Goal: Information Seeking & Learning: Learn about a topic

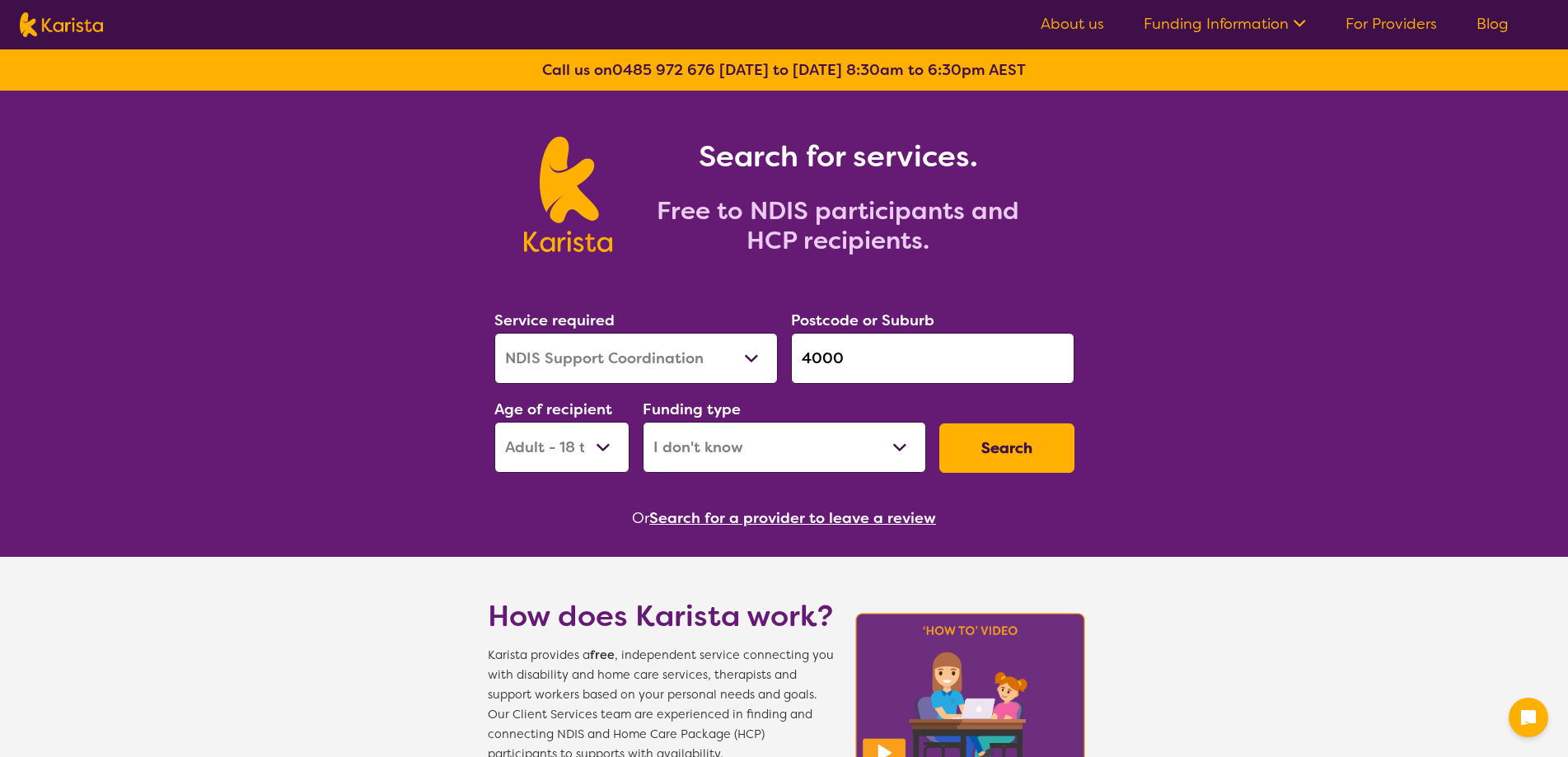
select select "NDIS Support Coordination"
select select "AD"
select select "i-don-t-know"
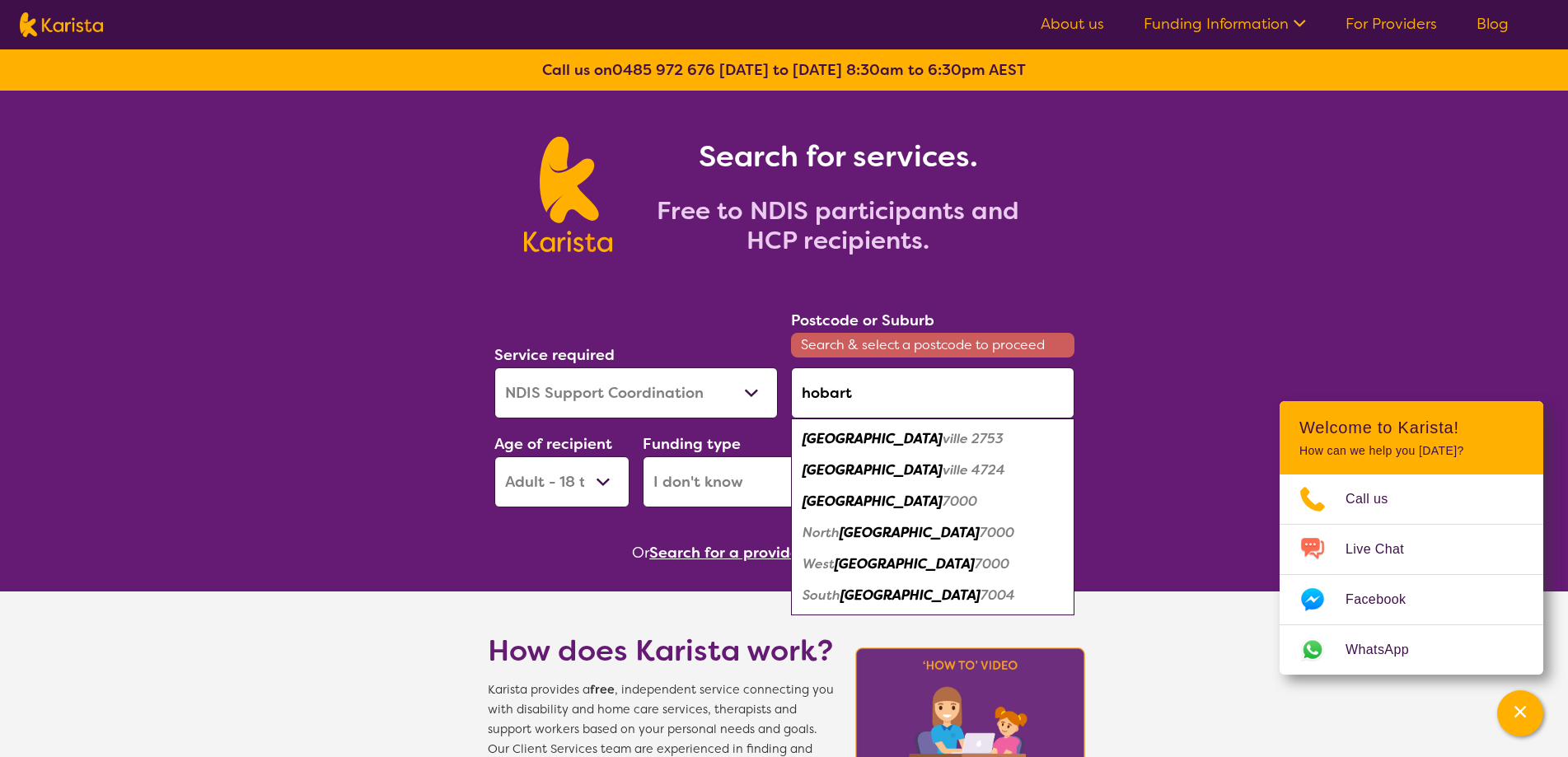
click at [846, 502] on em "[GEOGRAPHIC_DATA]" at bounding box center [872, 501] width 140 height 17
type input "7000"
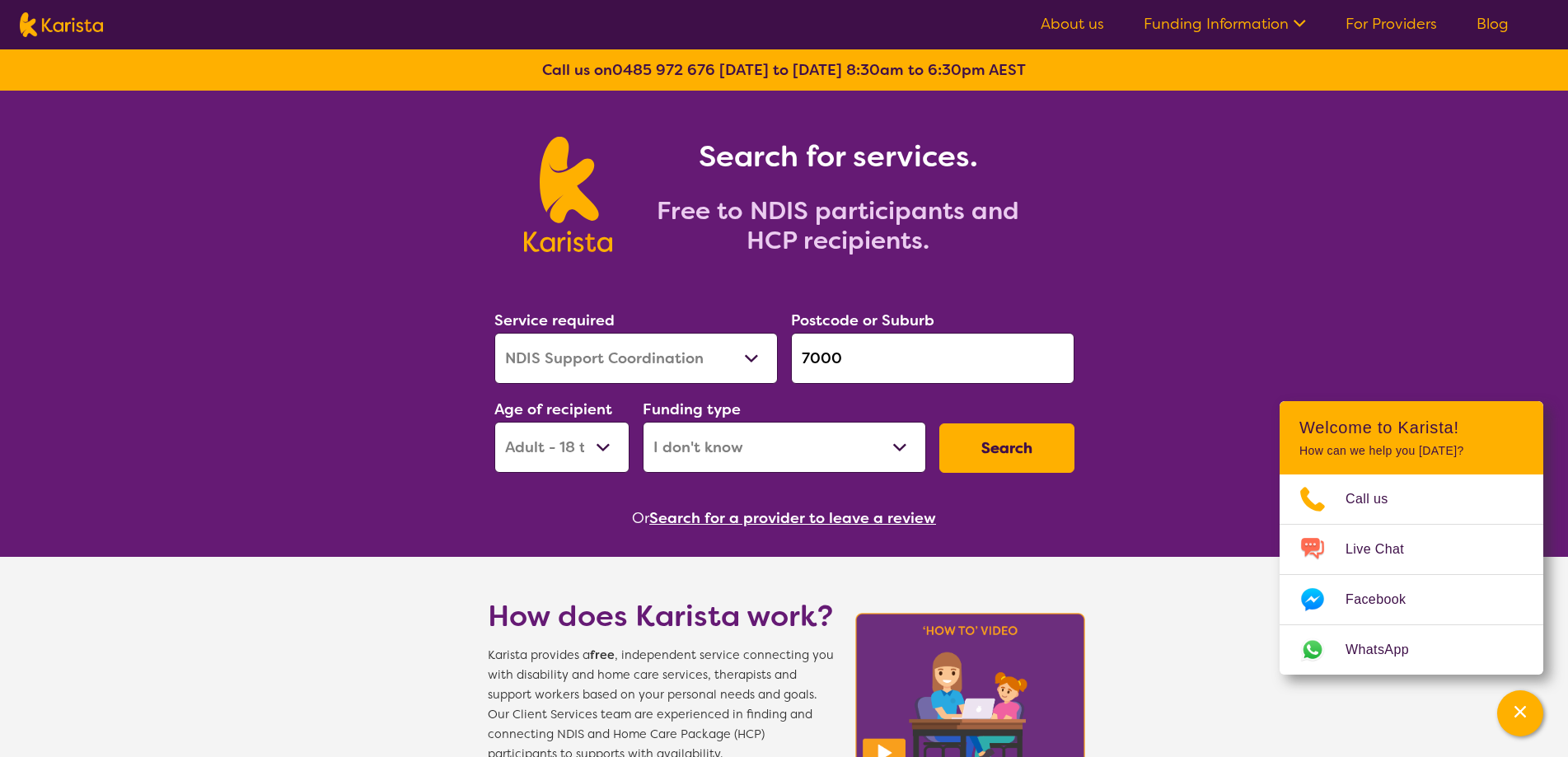
click at [589, 347] on select "Allied Health Assistant Assessment ([MEDICAL_DATA] or [MEDICAL_DATA]) Behaviour…" at bounding box center [636, 359] width 283 height 51
select select "[MEDICAL_DATA]"
click at [494, 333] on select "Allied Health Assistant Assessment ([MEDICAL_DATA] or [MEDICAL_DATA]) Behaviour…" at bounding box center [636, 359] width 283 height 51
click at [565, 451] on select "Early Childhood - 0 to 9 Child - 10 to 11 Adolescent - 12 to 17 Adult - 18 to 6…" at bounding box center [561, 448] width 135 height 51
select select "EC"
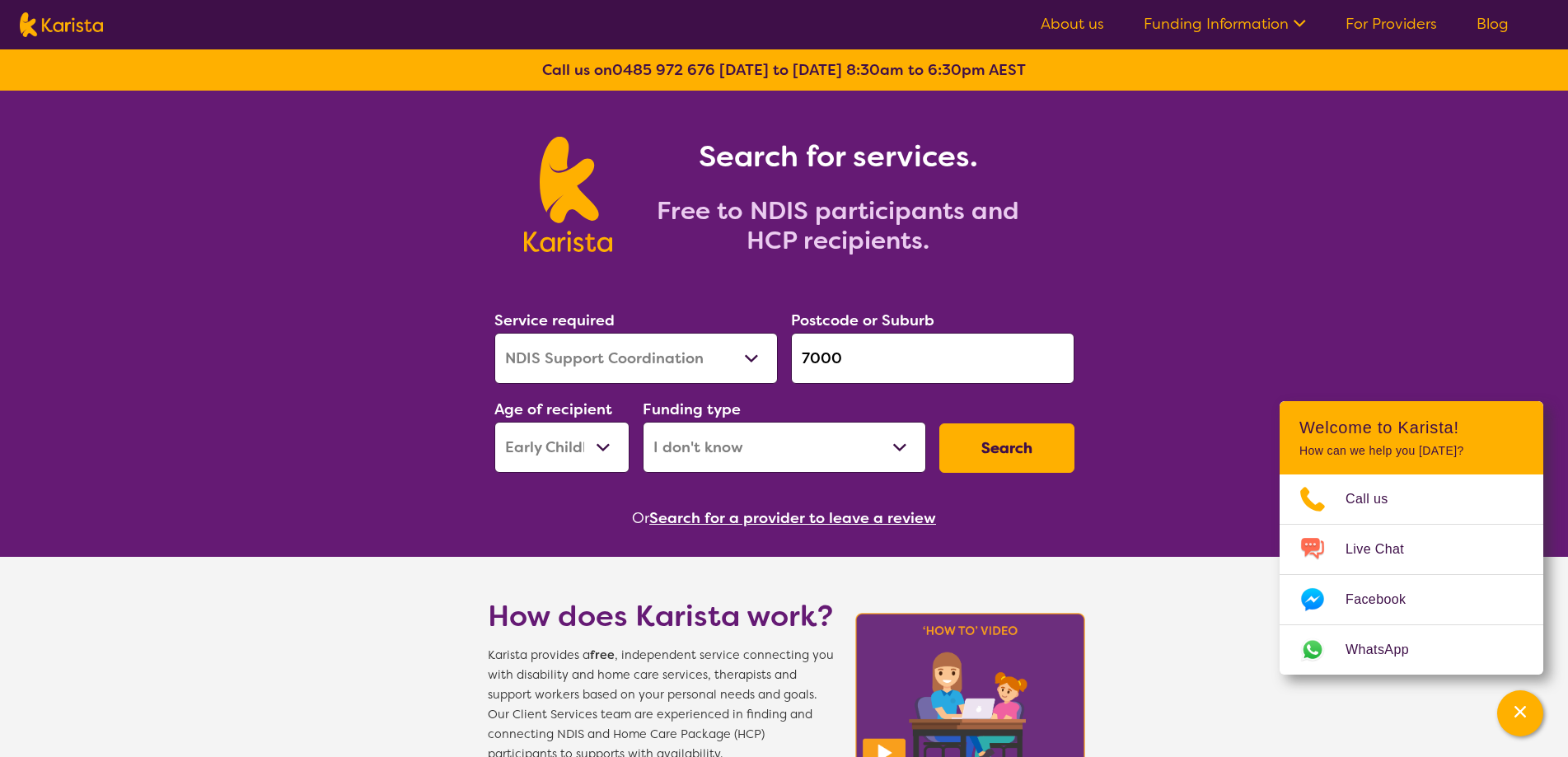
click at [494, 422] on select "Early Childhood - 0 to 9 Child - 10 to 11 Adolescent - 12 to 17 Adult - 18 to 6…" at bounding box center [561, 448] width 135 height 51
click at [1059, 439] on button "Search" at bounding box center [1007, 449] width 135 height 50
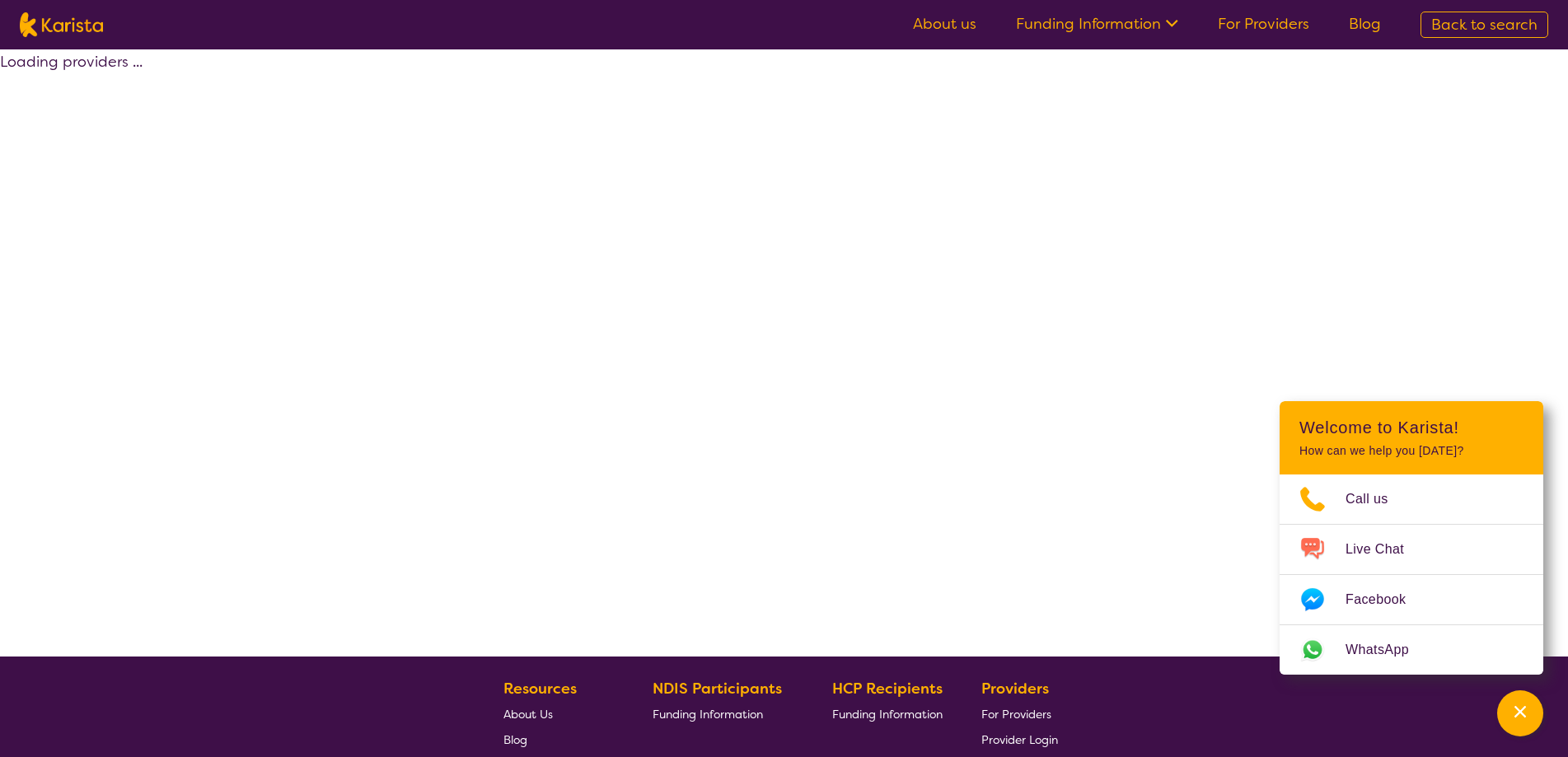
select select "[MEDICAL_DATA]"
select select "EC"
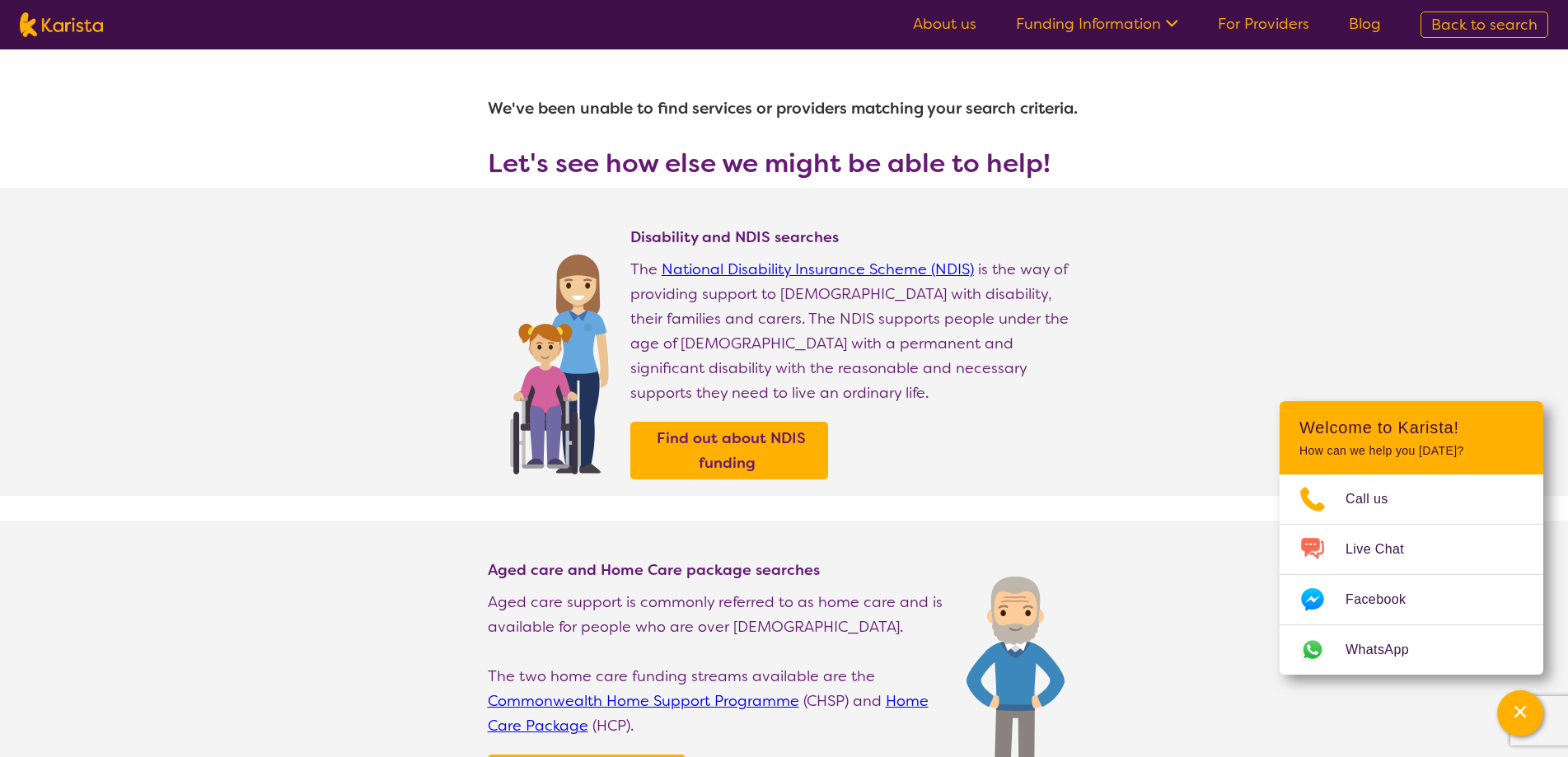
scroll to position [412, 0]
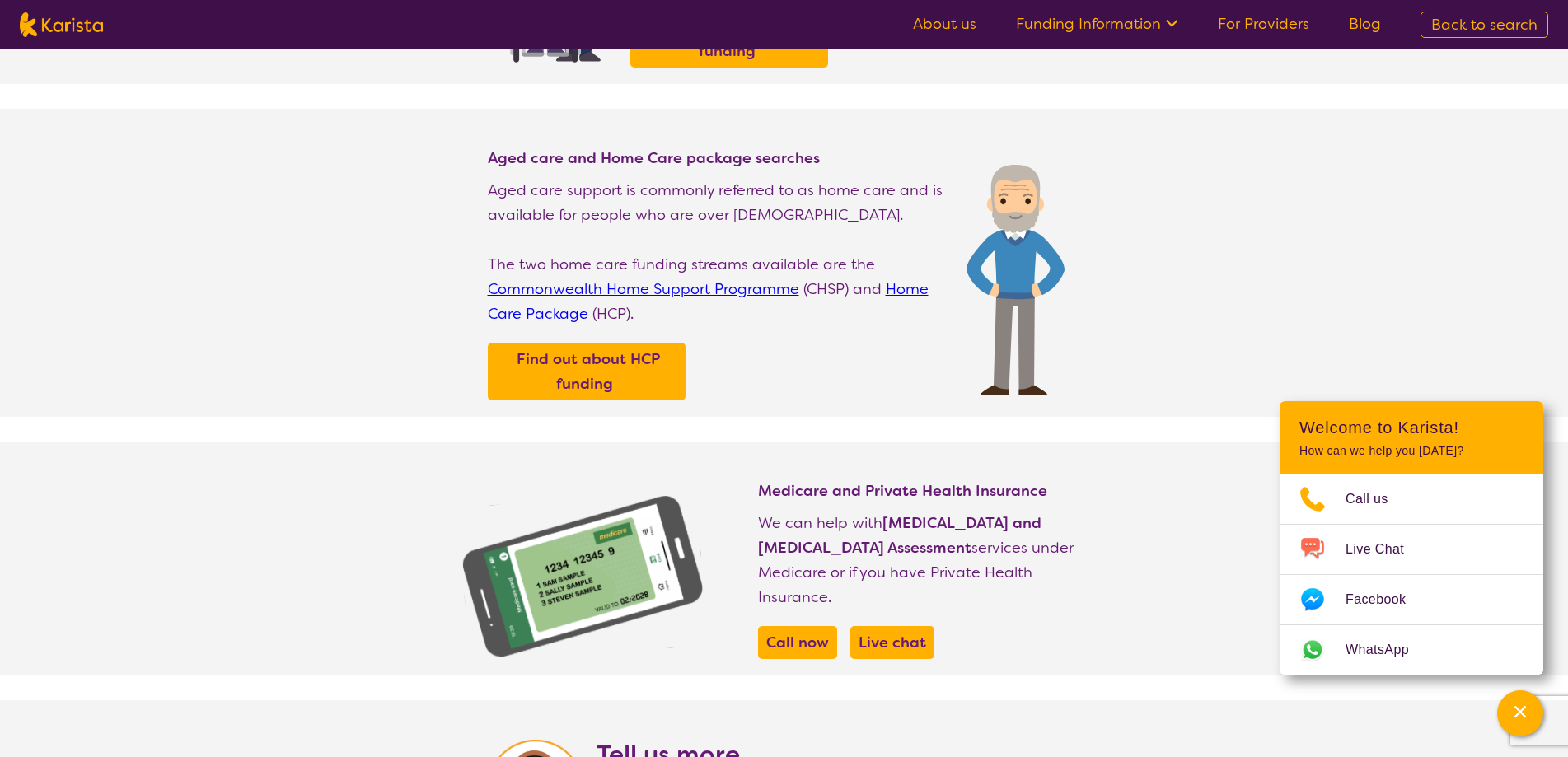
select select "[MEDICAL_DATA]"
select select "EC"
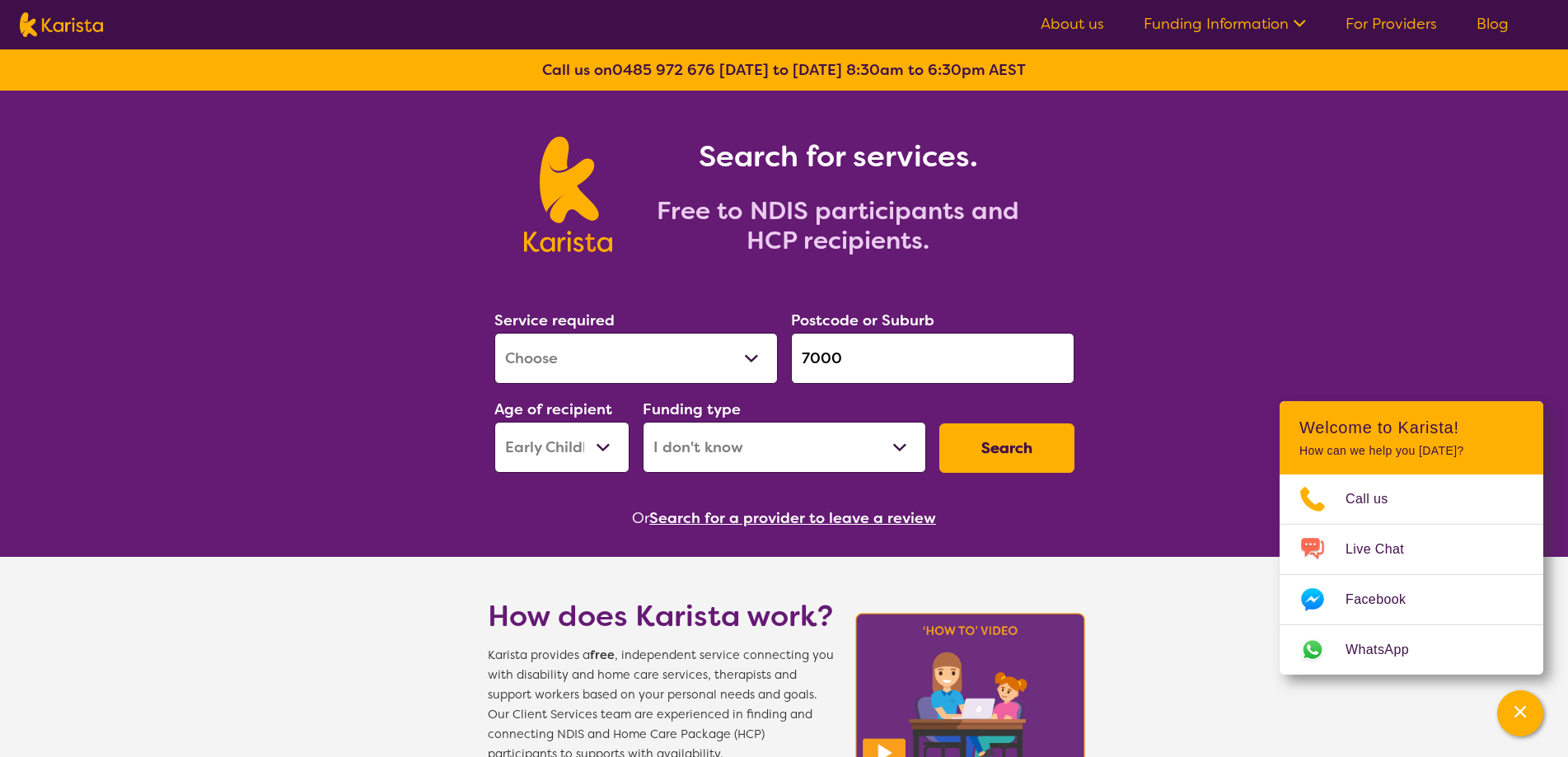
click at [693, 360] on select "Allied Health Assistant Assessment ([MEDICAL_DATA] or [MEDICAL_DATA]) Behaviour…" at bounding box center [636, 359] width 283 height 51
click at [681, 463] on select "Home Care Package (HCP) National Disability Insurance Scheme (NDIS) I don't know" at bounding box center [784, 448] width 283 height 51
select select "NDIS"
click at [643, 422] on select "Home Care Package (HCP) National Disability Insurance Scheme (NDIS) I don't know" at bounding box center [784, 448] width 283 height 51
click at [1004, 441] on button "Search" at bounding box center [1007, 449] width 135 height 50
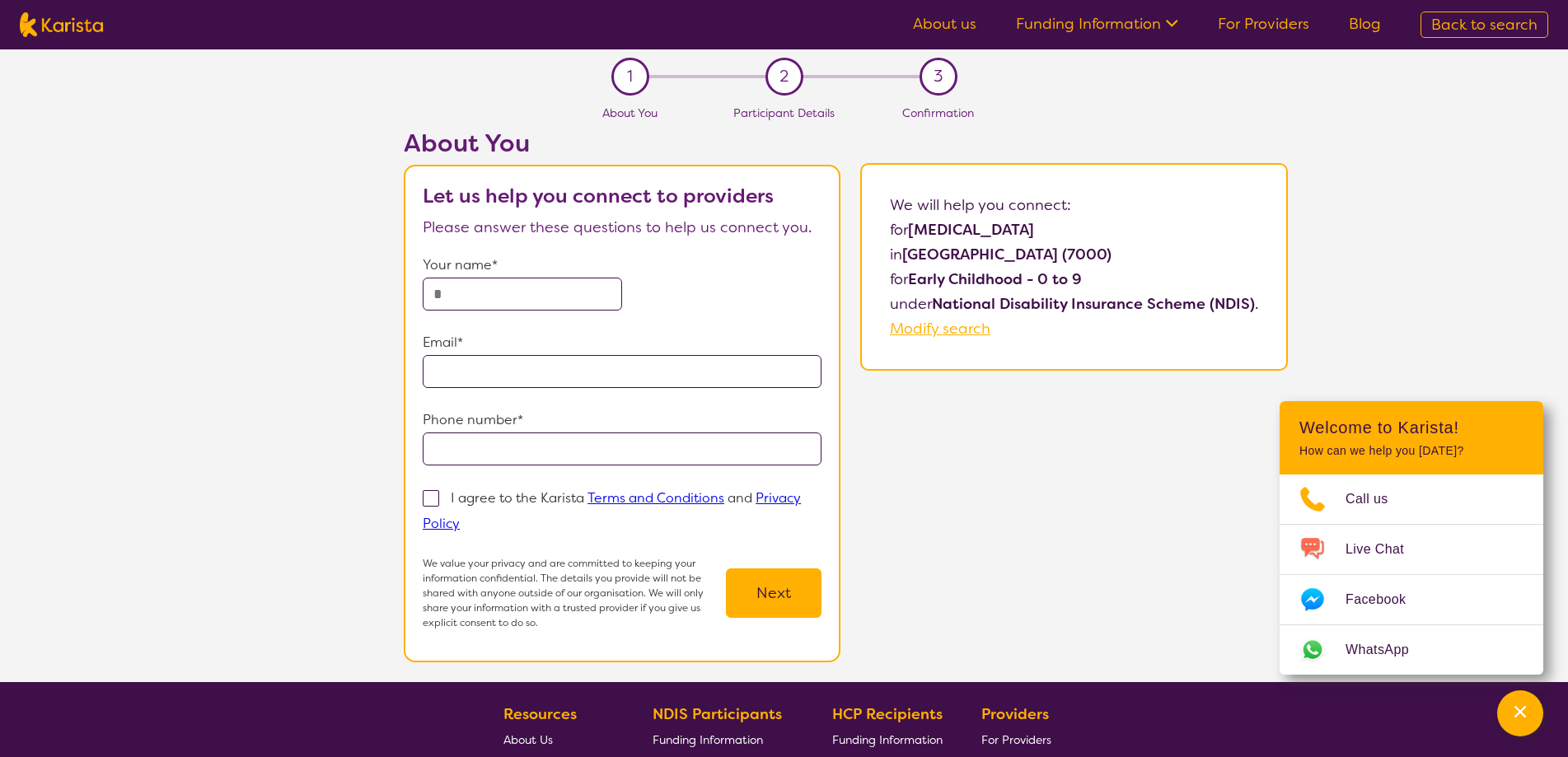
select select "[MEDICAL_DATA]"
select select "EC"
select select "NDIS"
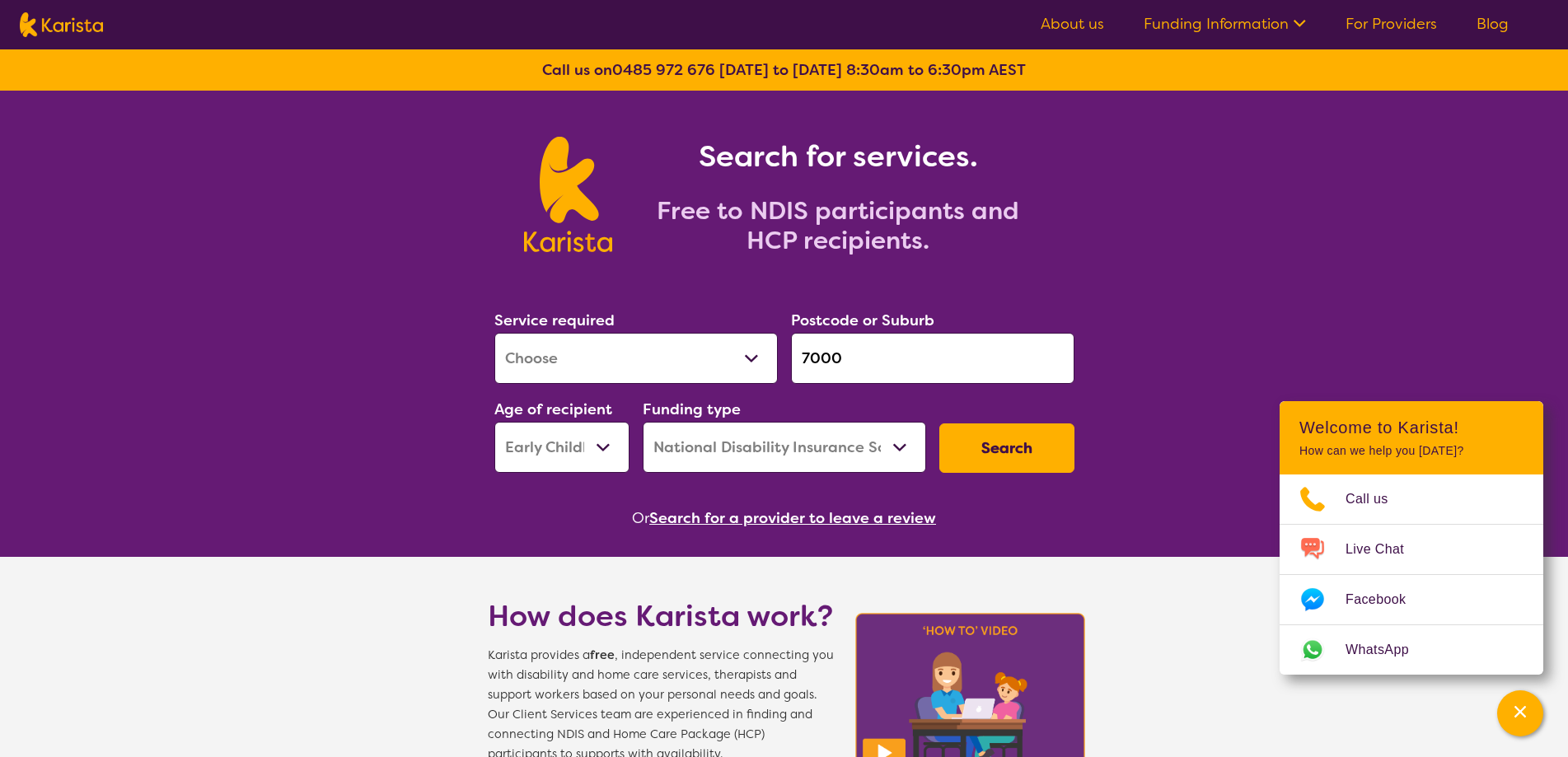
click at [854, 359] on input "7000" at bounding box center [933, 359] width 283 height 51
